Goal: Task Accomplishment & Management: Manage account settings

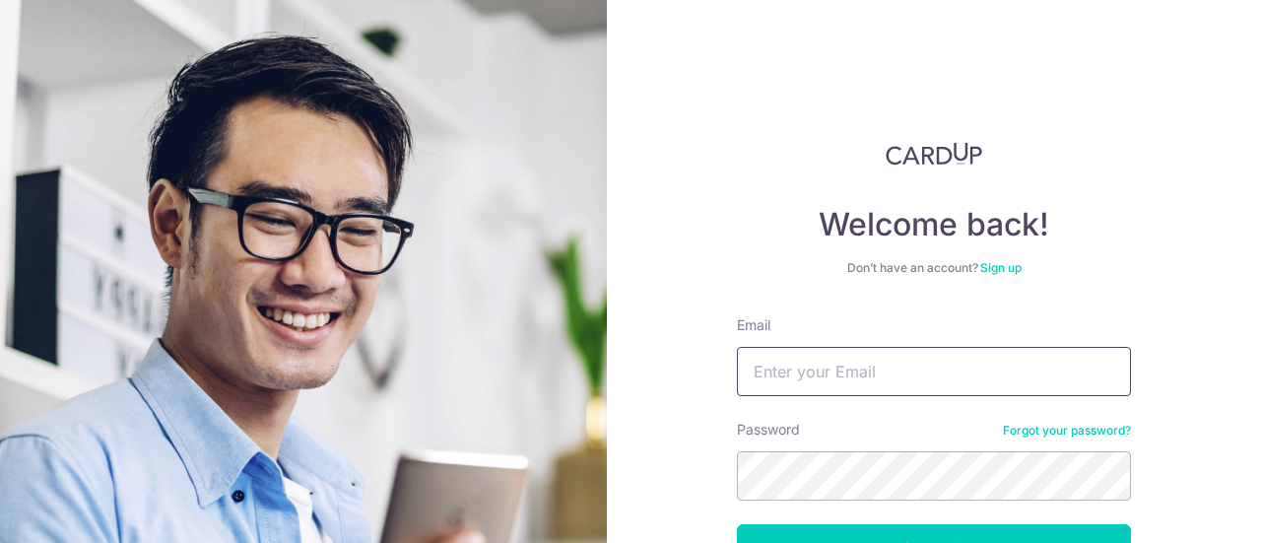
click at [847, 378] on input "Email" at bounding box center [934, 371] width 394 height 49
type input "[EMAIL_ADDRESS][DOMAIN_NAME]"
click at [737, 524] on button "Log in" at bounding box center [934, 548] width 394 height 49
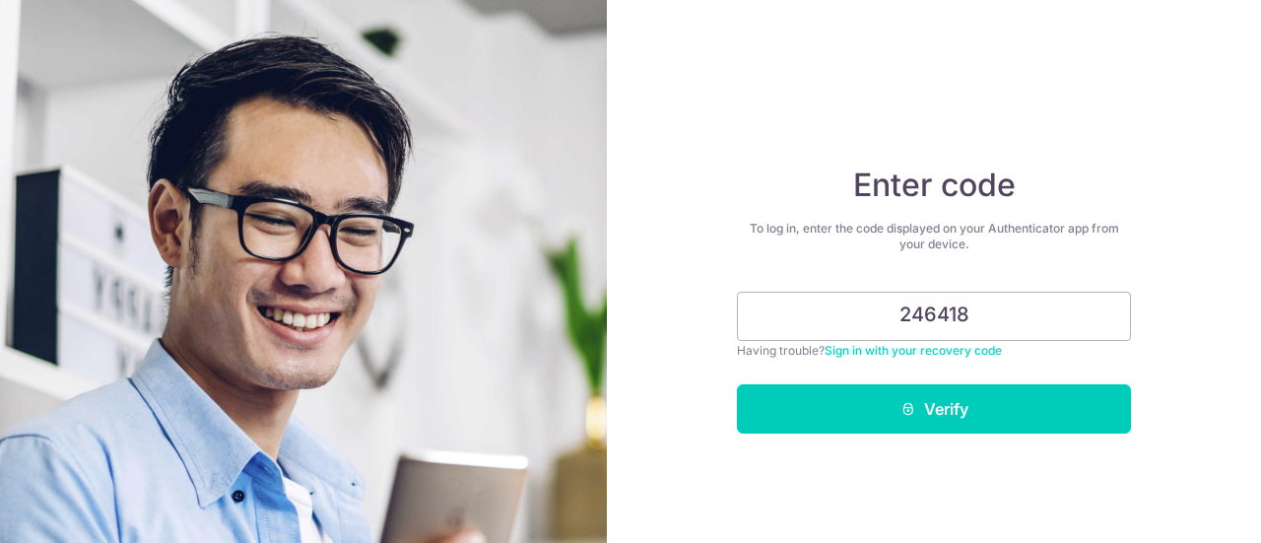
type input "246418"
click at [737, 384] on button "Verify" at bounding box center [934, 408] width 394 height 49
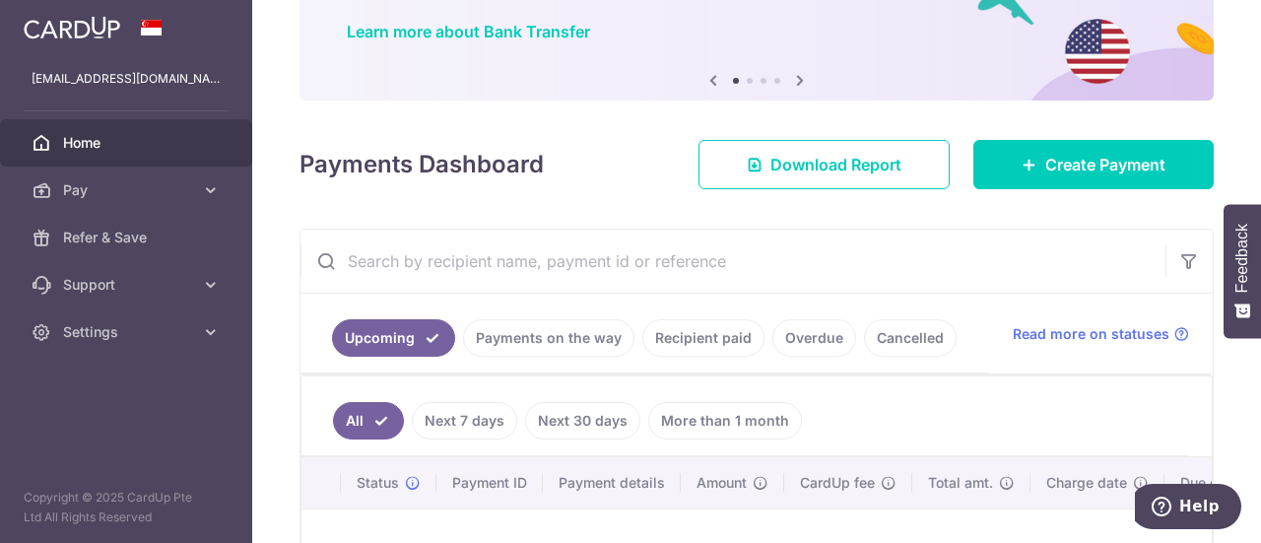
scroll to position [296, 0]
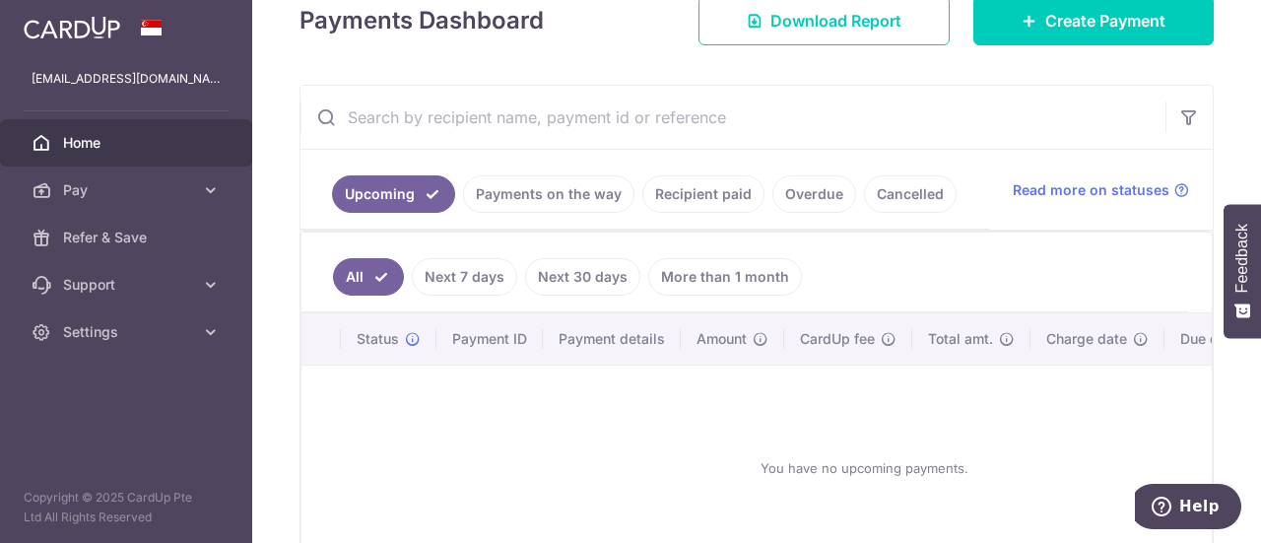
click at [548, 195] on link "Payments on the way" at bounding box center [548, 193] width 171 height 37
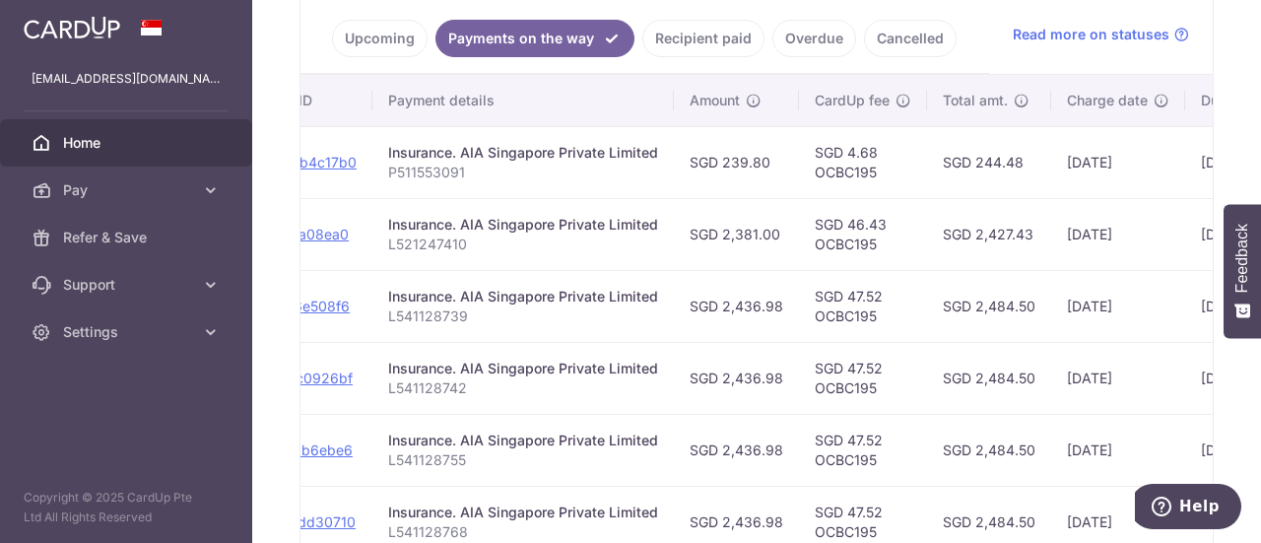
scroll to position [439, 0]
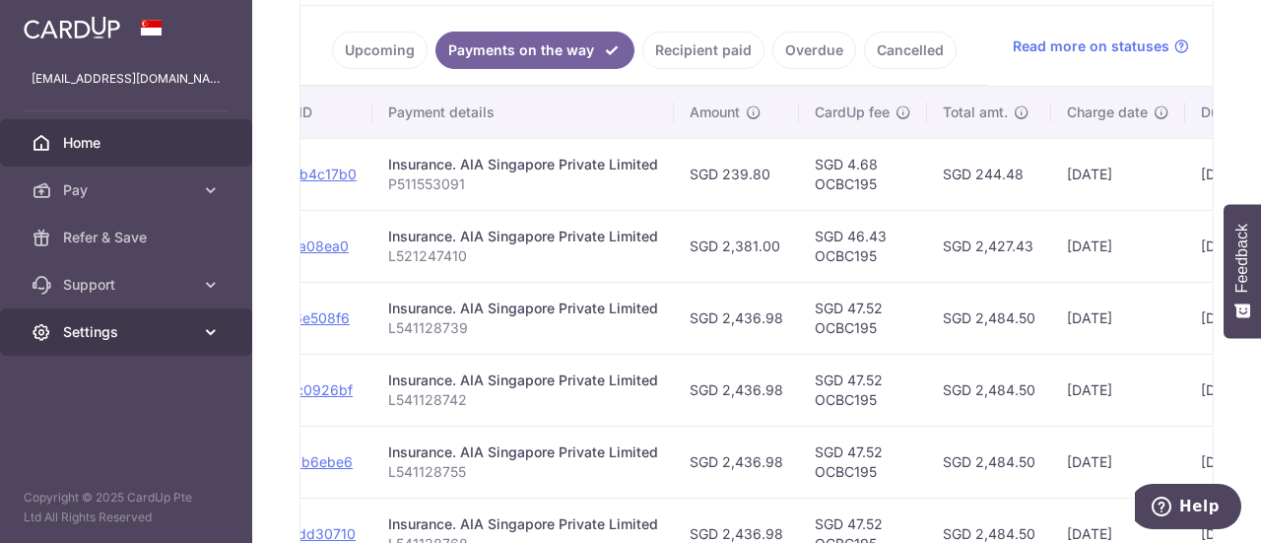
click at [215, 334] on icon at bounding box center [211, 332] width 20 height 20
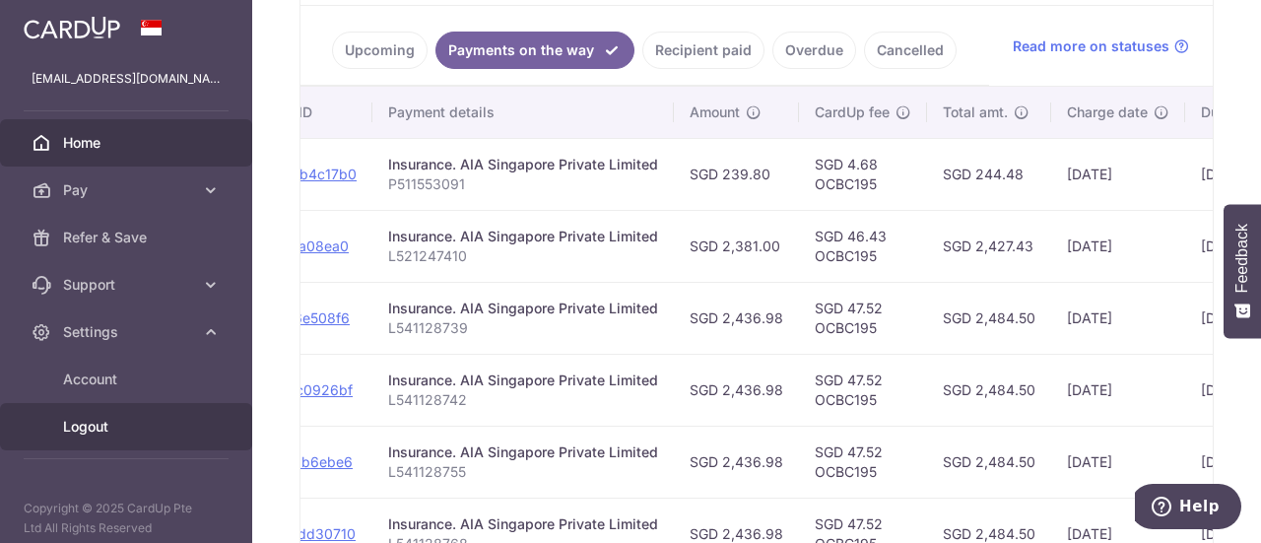
click at [85, 430] on span "Logout" at bounding box center [128, 427] width 130 height 20
